Goal: Information Seeking & Learning: Learn about a topic

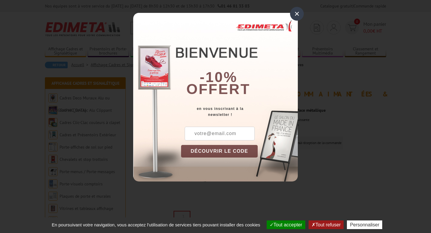
click at [298, 12] on div "×" at bounding box center [297, 14] width 14 height 14
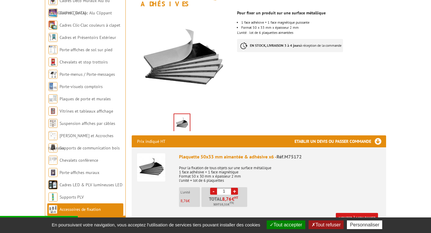
scroll to position [100, 0]
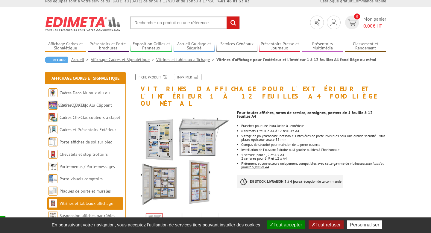
scroll to position [8, 0]
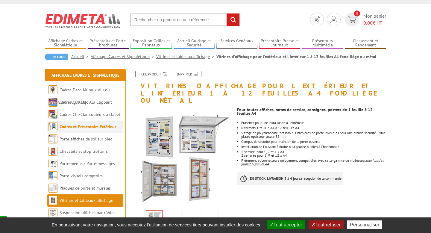
click at [101, 126] on link "Cadres et Présentoirs Extérieur" at bounding box center [88, 126] width 57 height 5
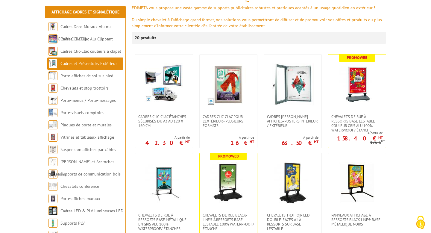
scroll to position [87, 0]
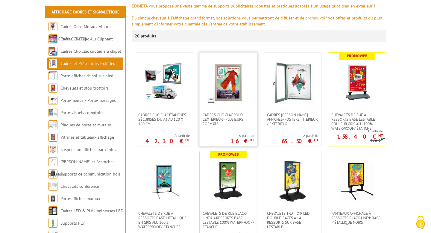
click at [228, 87] on img at bounding box center [228, 83] width 42 height 42
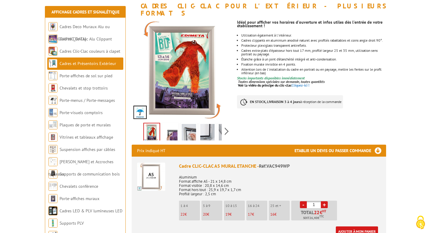
scroll to position [89, 0]
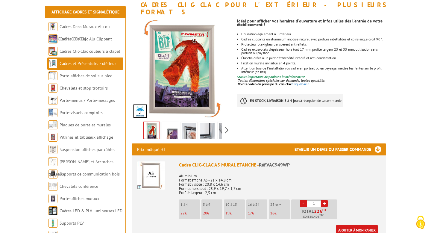
click at [193, 125] on img at bounding box center [189, 132] width 14 height 19
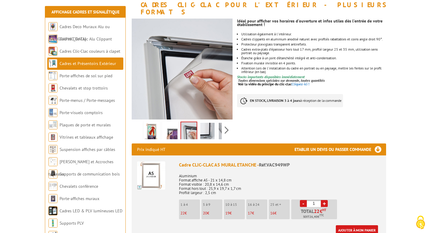
click at [208, 123] on img at bounding box center [207, 132] width 14 height 19
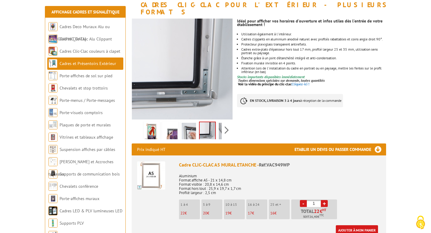
click at [170, 127] on img at bounding box center [170, 132] width 14 height 19
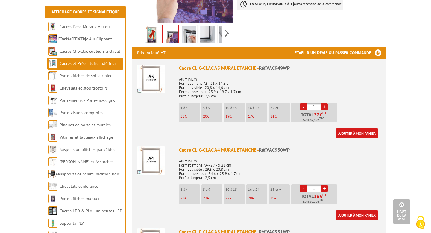
scroll to position [0, 0]
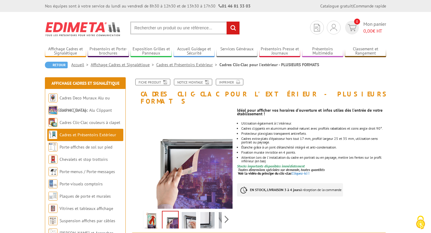
click at [176, 26] on input "text" at bounding box center [185, 28] width 110 height 13
type input "Z"
type input "C"
type input "CADRE ETANCHE ET MAGNETIQUE"
click at [227, 22] on input "rechercher" at bounding box center [233, 28] width 13 height 13
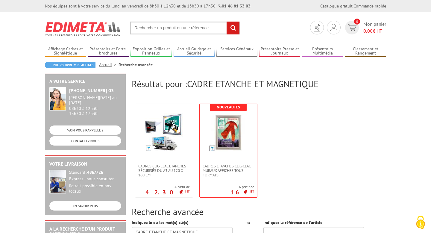
click at [164, 29] on input "text" at bounding box center [185, 28] width 110 height 13
click at [140, 29] on input "text" at bounding box center [185, 28] width 110 height 13
click at [140, 28] on input "text" at bounding box center [185, 28] width 110 height 13
type input "M"
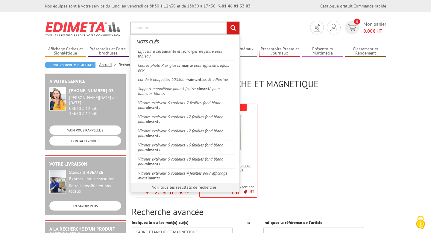
type input "aimante"
click at [227, 22] on input "rechercher" at bounding box center [233, 28] width 13 height 13
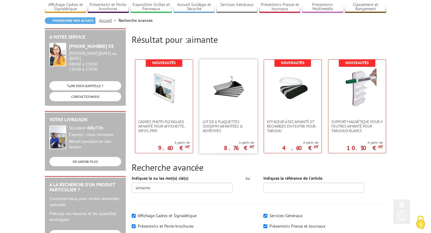
scroll to position [44, 0]
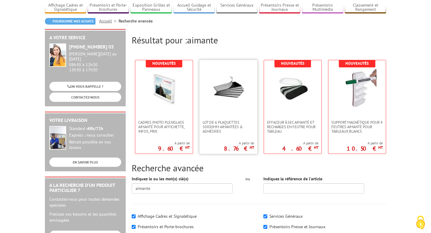
click at [223, 108] on img at bounding box center [228, 88] width 39 height 39
